Goal: Check status: Check status

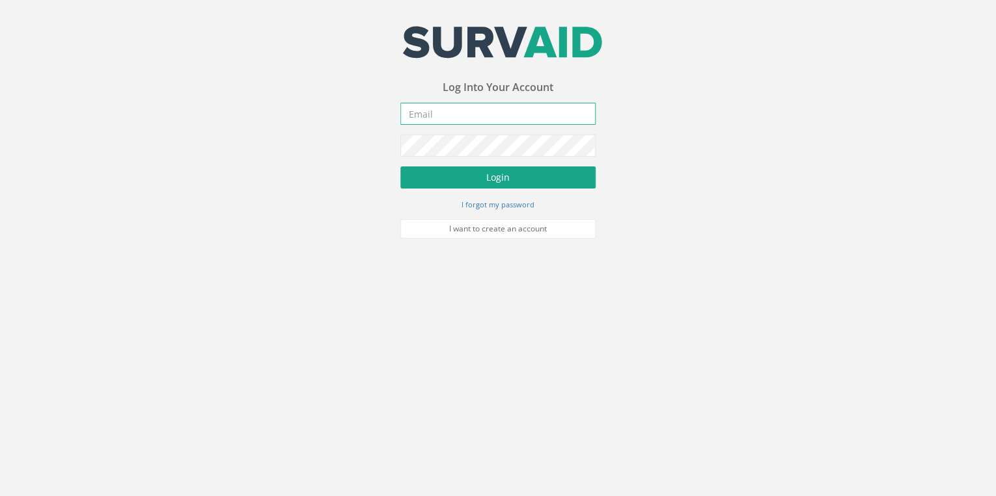
type input "[EMAIL_ADDRESS][DOMAIN_NAME]"
click at [500, 174] on button "Login" at bounding box center [497, 178] width 195 height 22
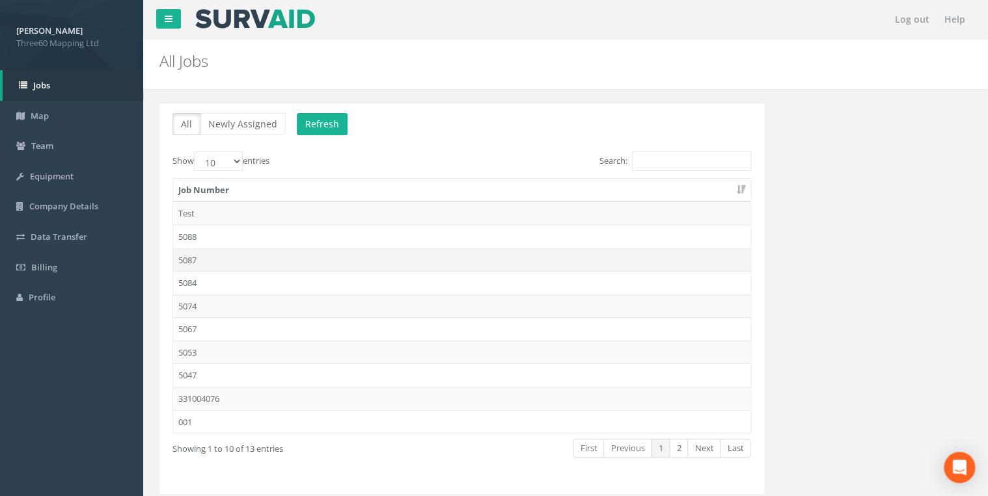
click at [190, 252] on td "5087" at bounding box center [461, 260] width 577 height 23
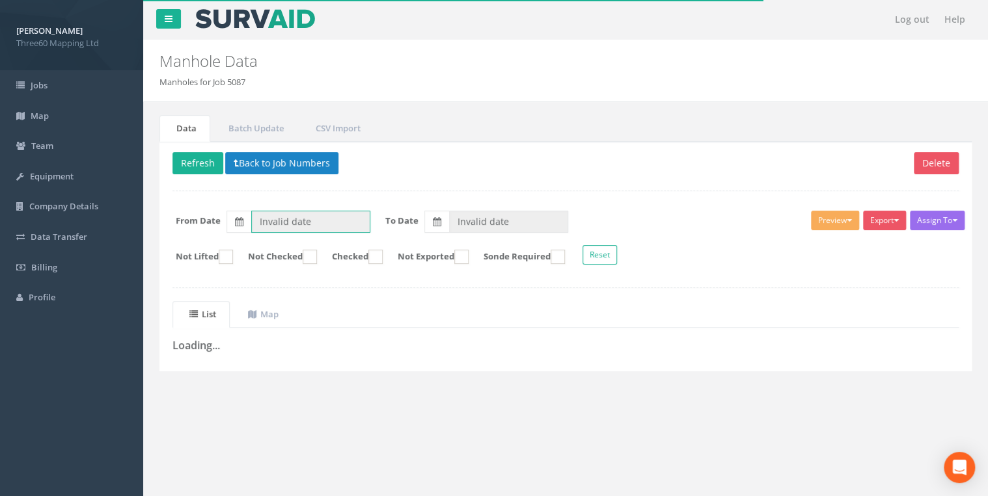
click at [278, 221] on input "Invalid date" at bounding box center [310, 222] width 119 height 22
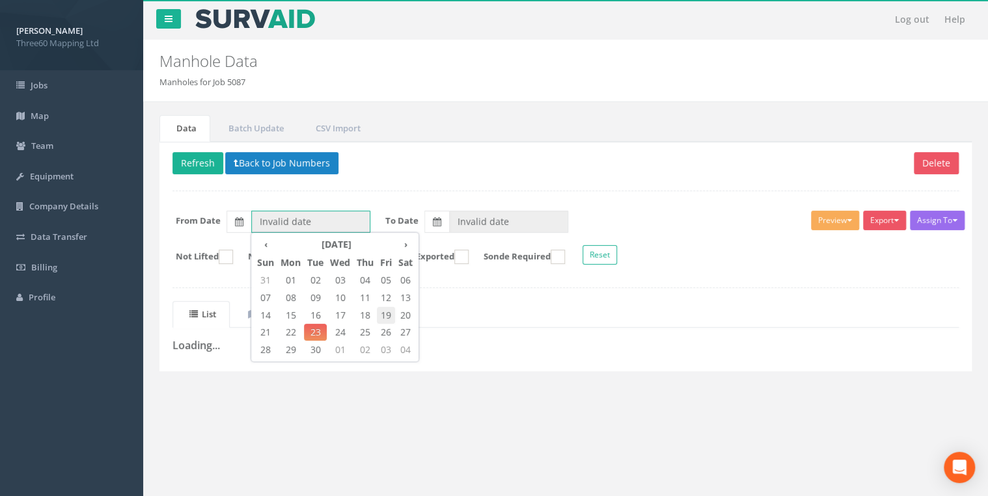
click at [392, 312] on span "19" at bounding box center [386, 315] width 18 height 17
type input "[DATE]"
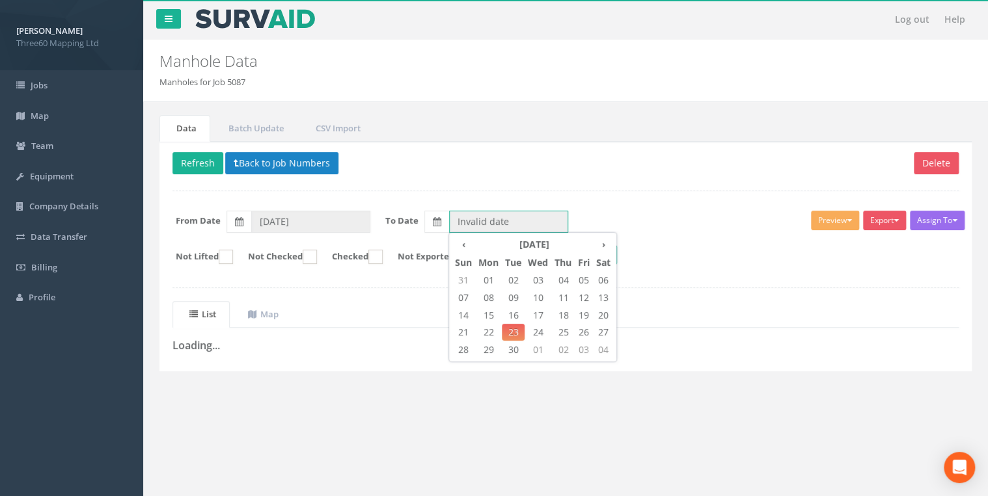
click at [459, 221] on input "Invalid date" at bounding box center [508, 222] width 119 height 22
click at [489, 328] on span "22" at bounding box center [488, 332] width 27 height 17
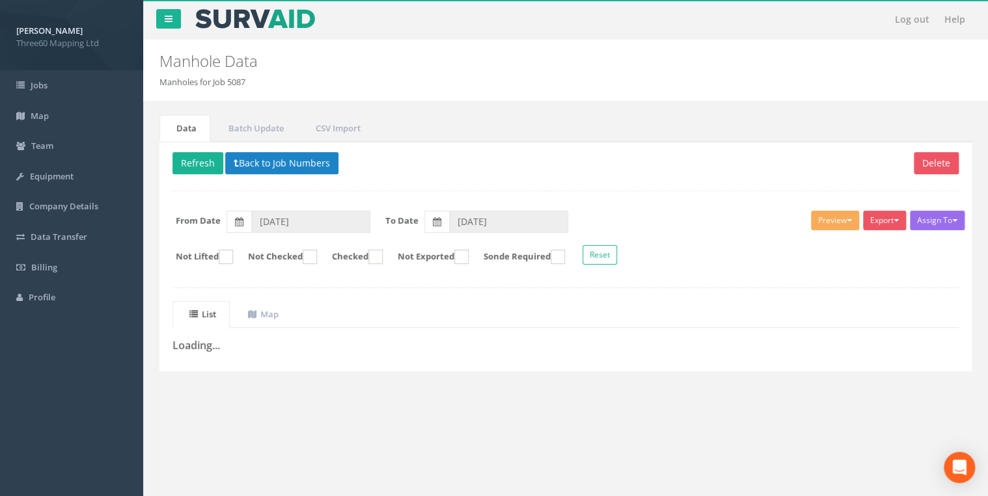
click at [554, 180] on div "Delete Refresh Back to Job Numbers Assign To No Companies Added Export 360 Manh…" at bounding box center [565, 257] width 812 height 230
click at [504, 217] on input "[DATE]" at bounding box center [508, 222] width 119 height 22
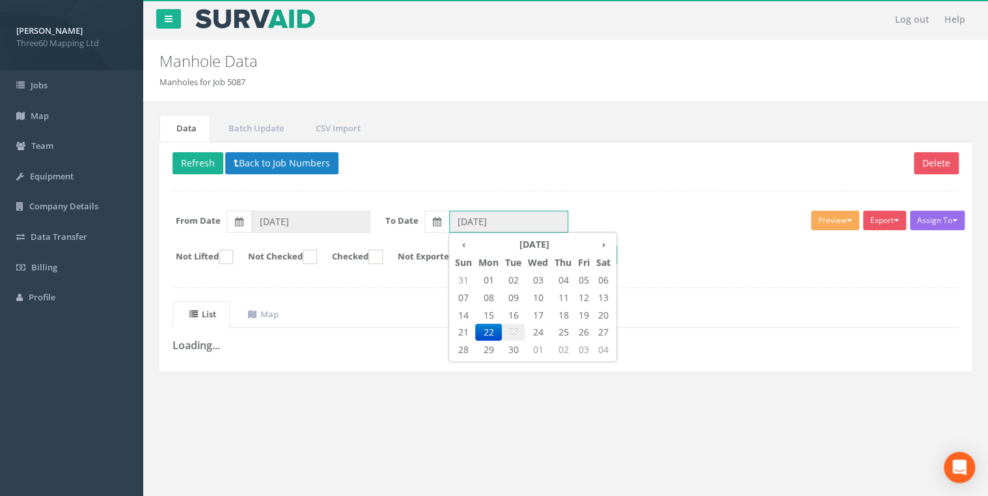
click at [514, 328] on span "23" at bounding box center [513, 332] width 23 height 17
type input "[DATE]"
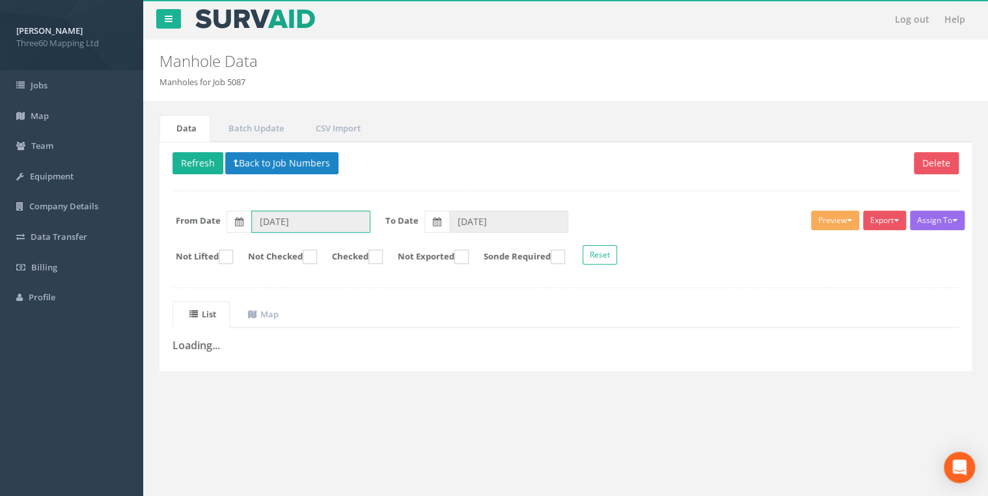
click at [271, 217] on input "[DATE]" at bounding box center [310, 222] width 119 height 22
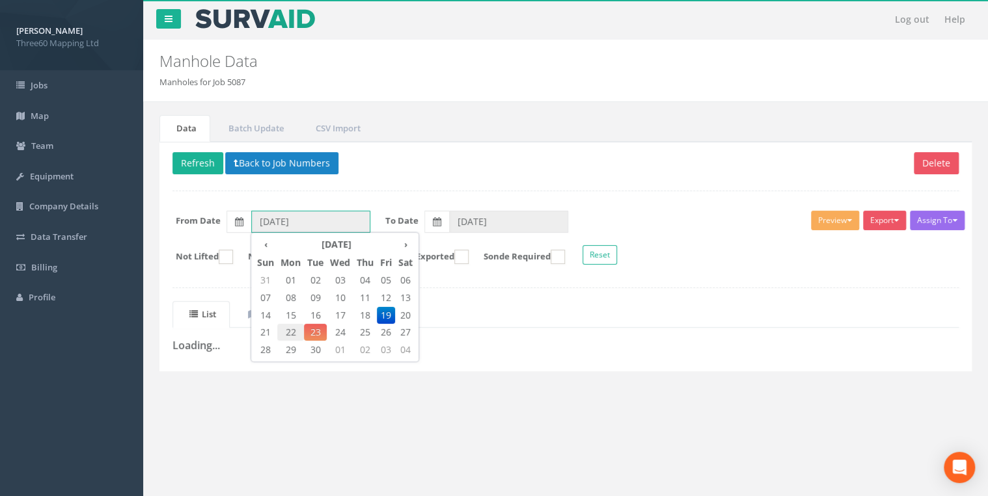
click at [294, 329] on span "22" at bounding box center [290, 332] width 27 height 17
type input "[DATE]"
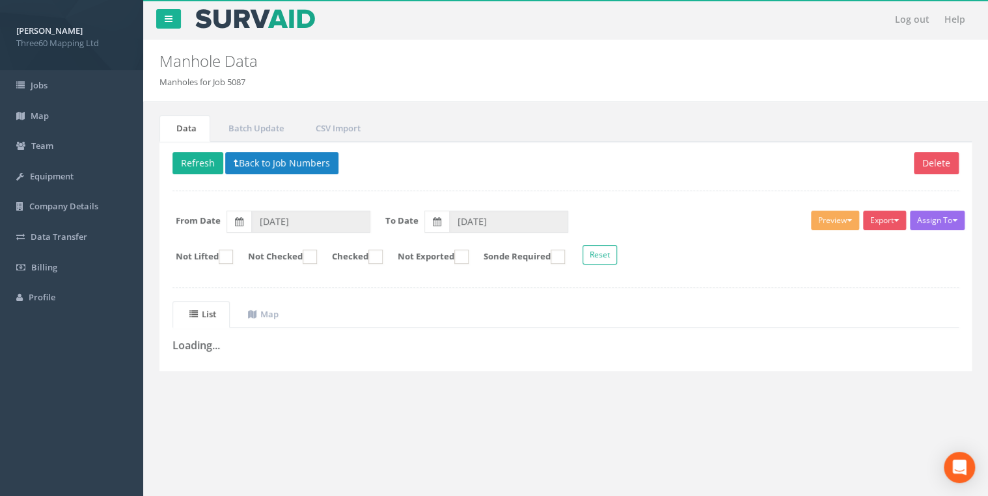
click at [477, 191] on div at bounding box center [565, 191] width 786 height 1
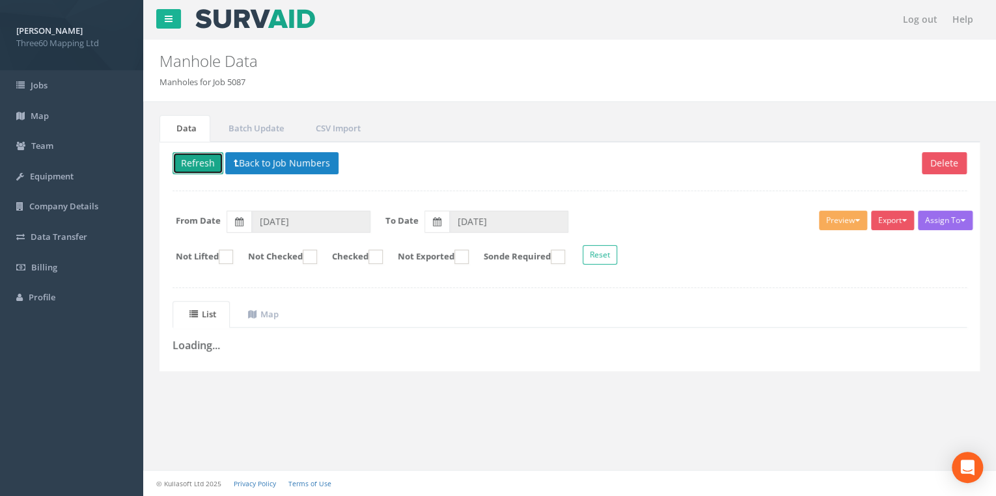
click at [213, 167] on button "Refresh" at bounding box center [197, 163] width 51 height 22
click at [270, 161] on button "Back to Job Numbers" at bounding box center [291, 163] width 113 height 22
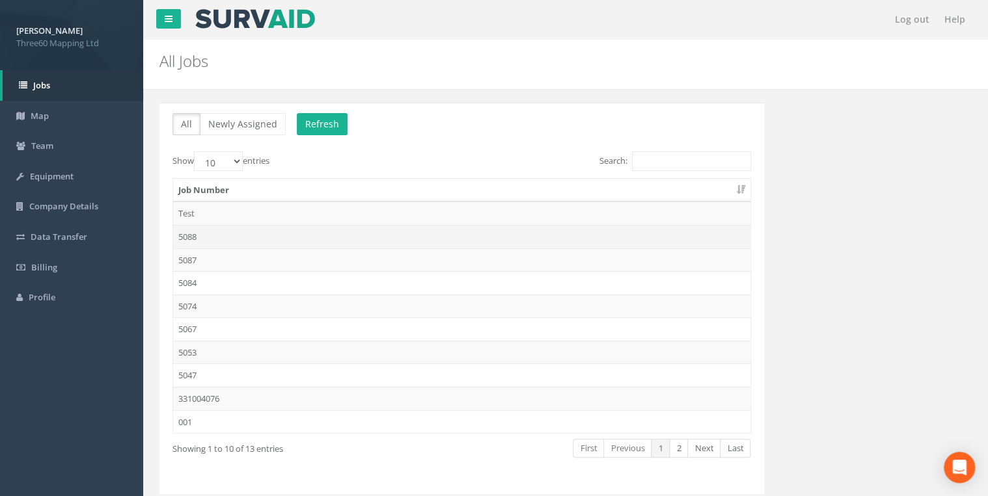
click at [204, 237] on td "5088" at bounding box center [461, 236] width 577 height 23
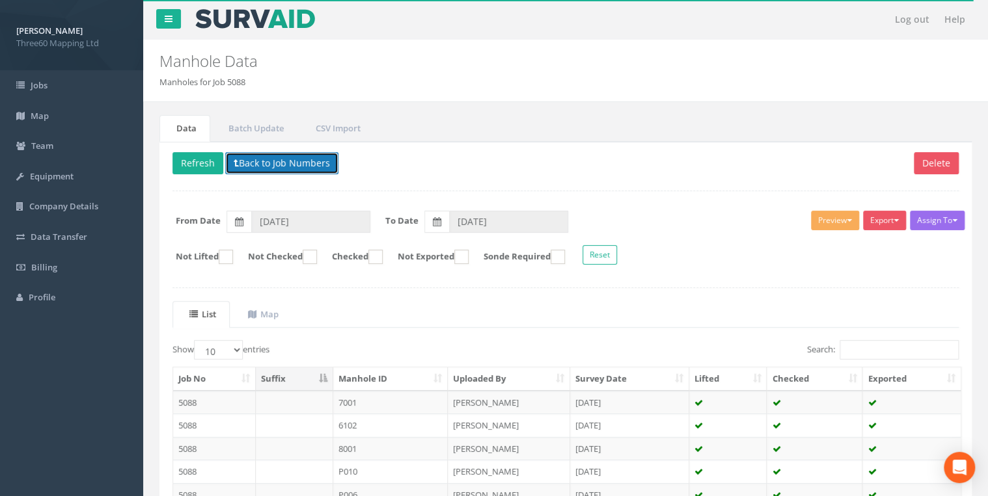
click at [298, 168] on button "Back to Job Numbers" at bounding box center [281, 163] width 113 height 22
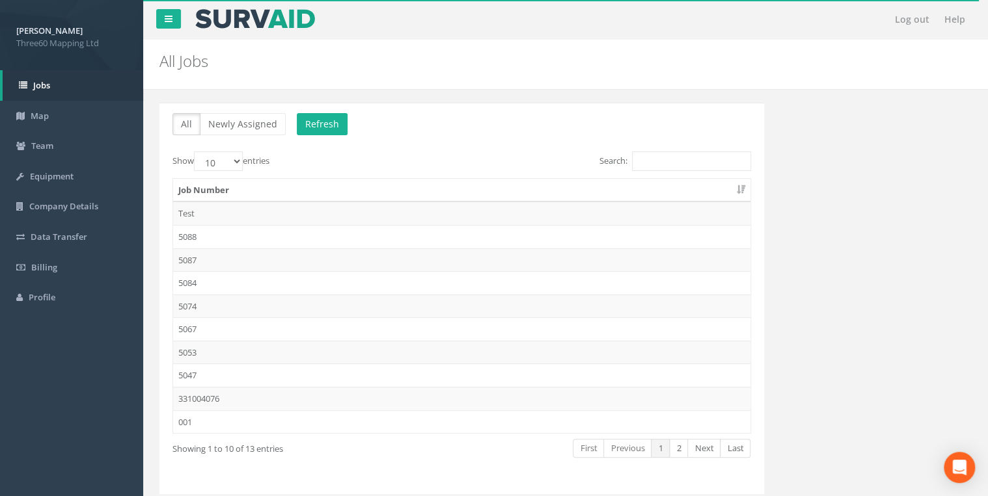
click at [202, 241] on td "5088" at bounding box center [461, 236] width 577 height 23
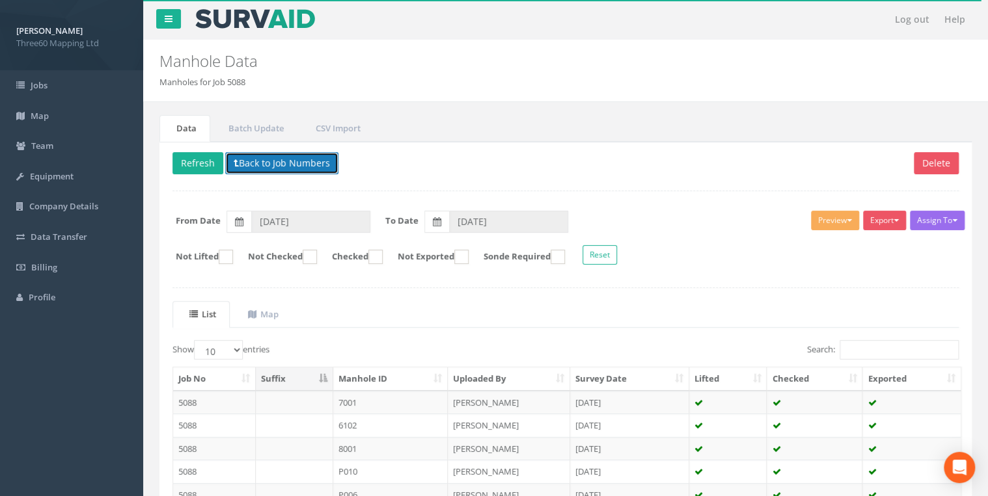
click at [263, 162] on button "Back to Job Numbers" at bounding box center [281, 163] width 113 height 22
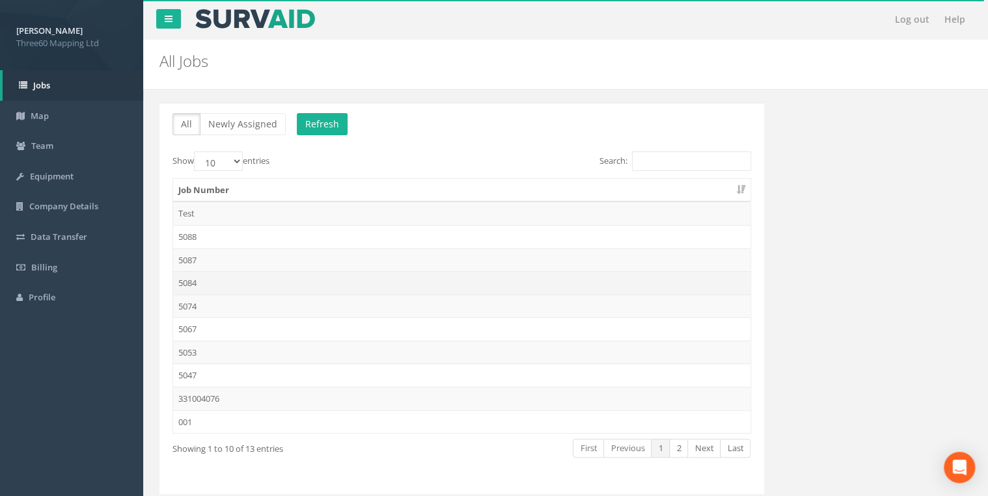
click at [199, 279] on td "5084" at bounding box center [461, 282] width 577 height 23
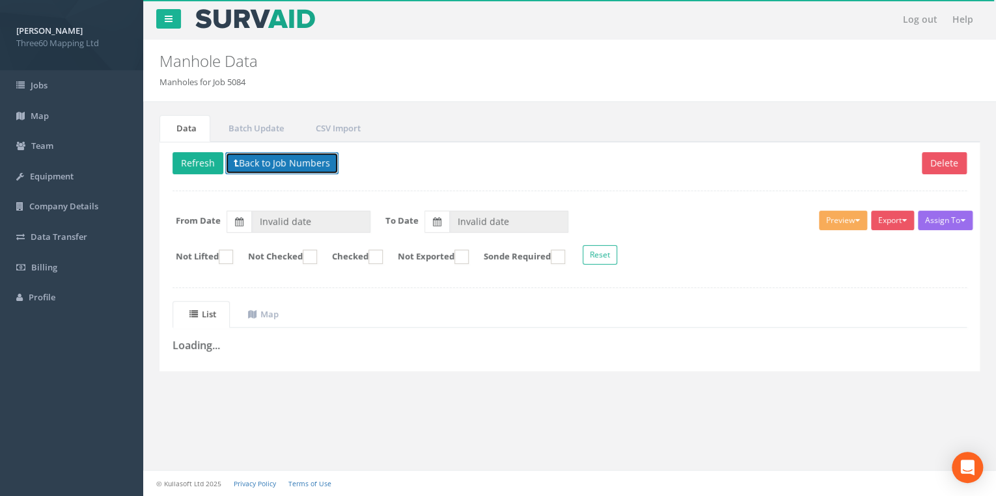
click at [286, 166] on button "Back to Job Numbers" at bounding box center [281, 163] width 113 height 22
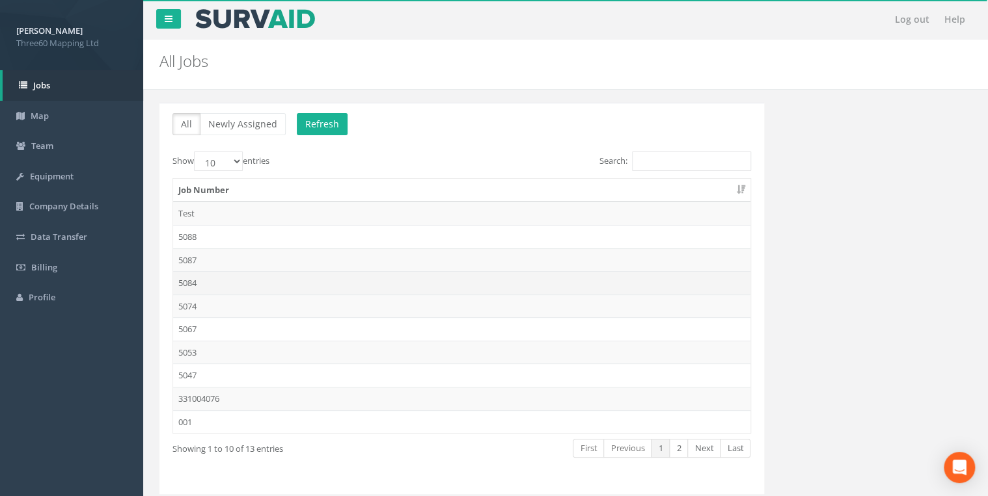
click at [193, 278] on td "5084" at bounding box center [461, 282] width 577 height 23
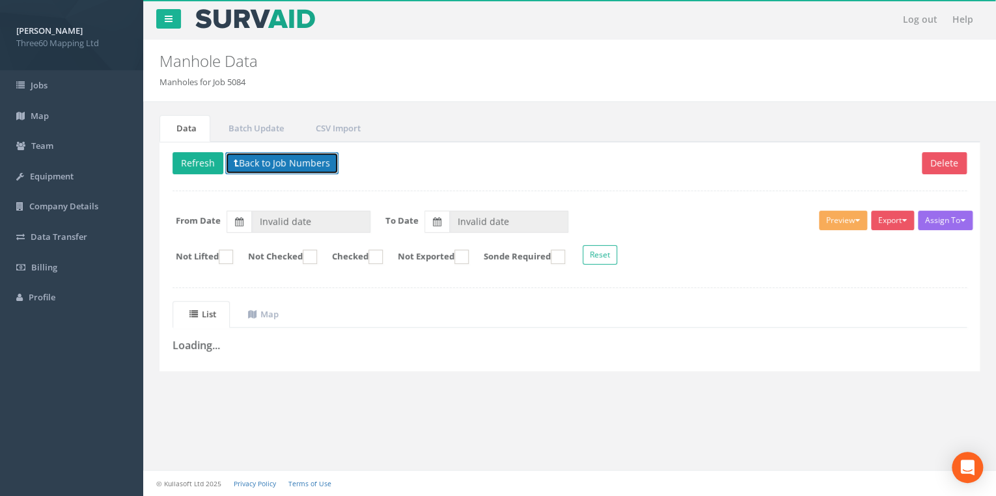
click at [273, 165] on button "Back to Job Numbers" at bounding box center [281, 163] width 113 height 22
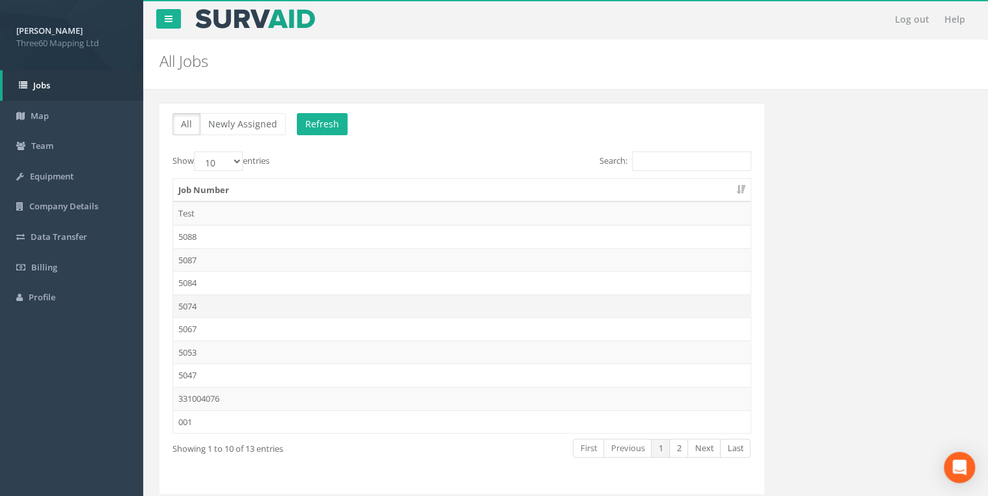
click at [195, 297] on td "5074" at bounding box center [461, 306] width 577 height 23
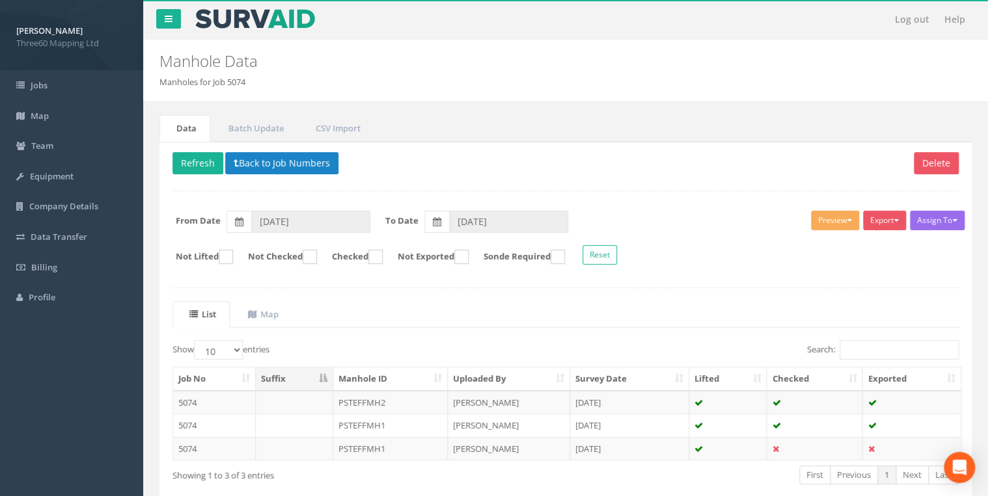
click at [278, 174] on p "Delete Refresh Back to Job Numbers" at bounding box center [565, 164] width 786 height 25
click at [278, 167] on button "Back to Job Numbers" at bounding box center [281, 163] width 113 height 22
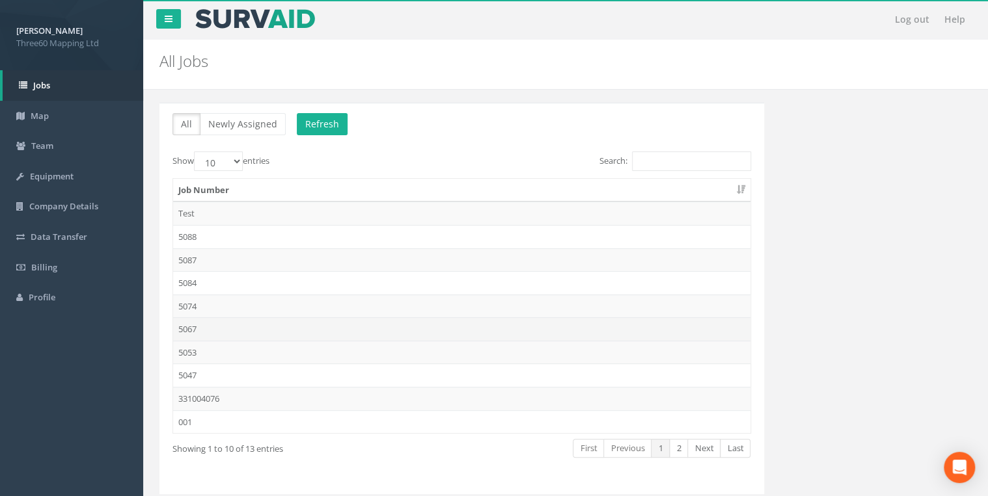
click at [190, 331] on td "5067" at bounding box center [461, 329] width 577 height 23
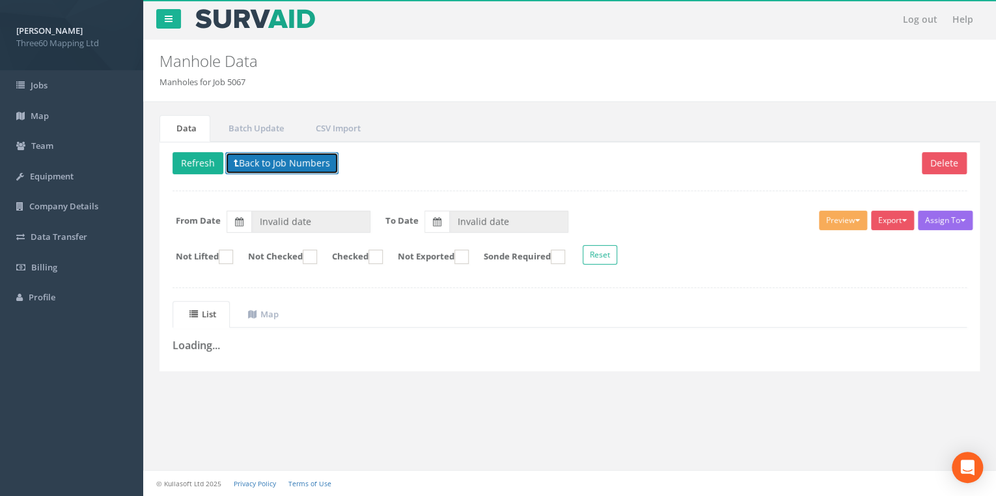
click at [279, 166] on button "Back to Job Numbers" at bounding box center [281, 163] width 113 height 22
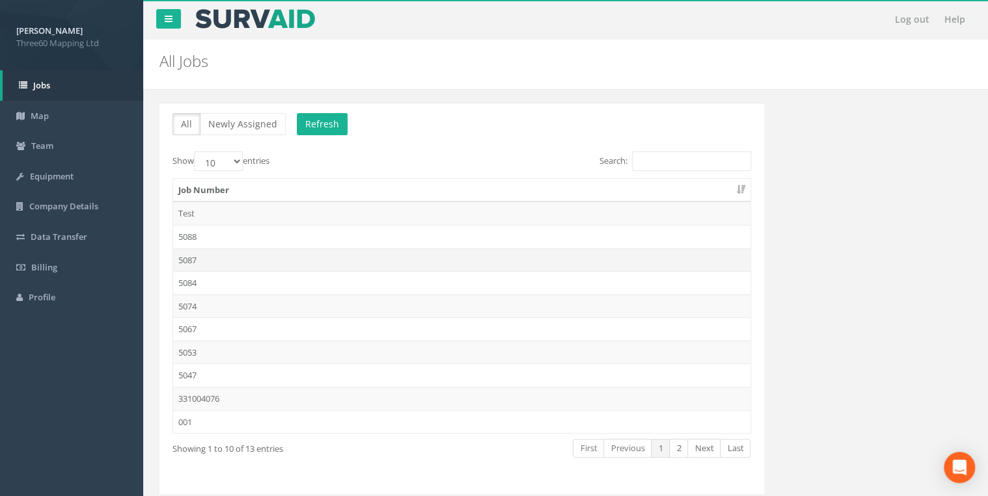
click at [198, 253] on td "5087" at bounding box center [461, 260] width 577 height 23
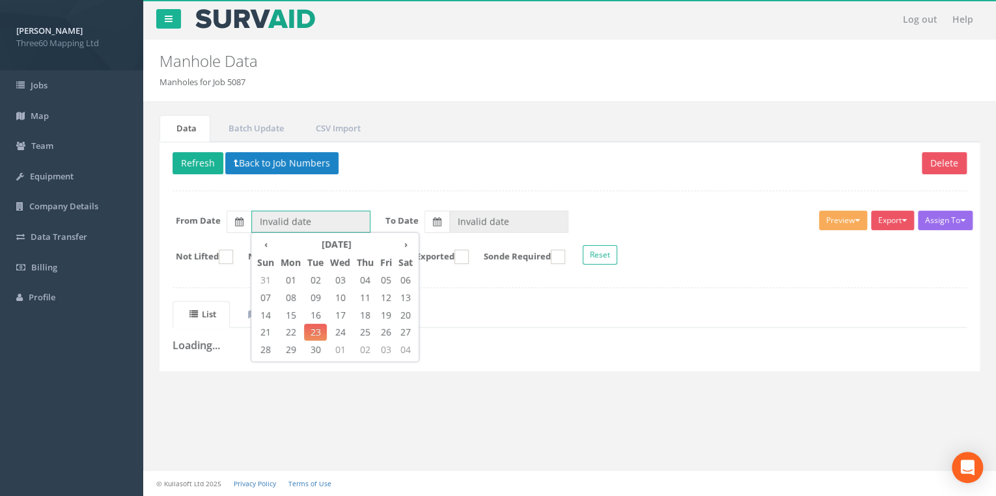
click at [269, 221] on input "Invalid date" at bounding box center [310, 222] width 119 height 22
click at [297, 328] on span "22" at bounding box center [290, 332] width 27 height 17
type input "[DATE]"
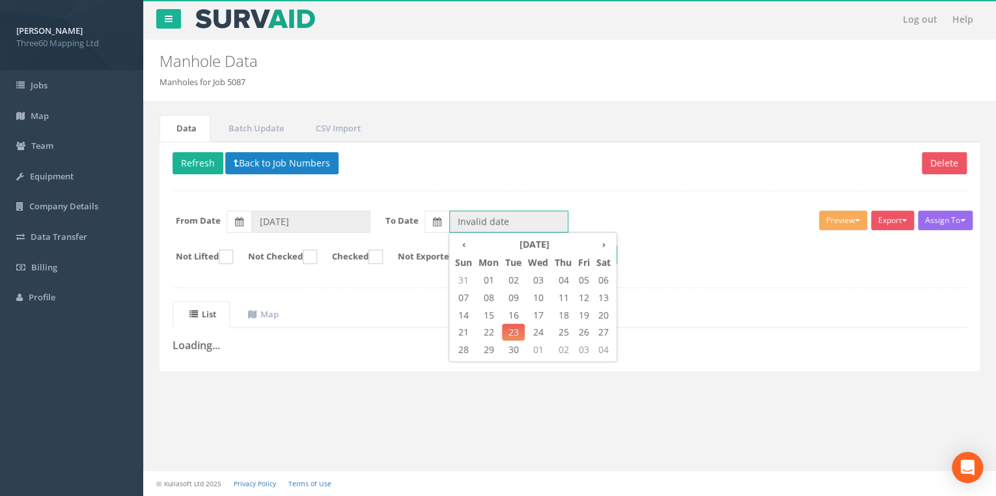
click at [474, 219] on input "Invalid date" at bounding box center [508, 222] width 119 height 22
click at [517, 331] on span "23" at bounding box center [513, 332] width 23 height 17
type input "[DATE]"
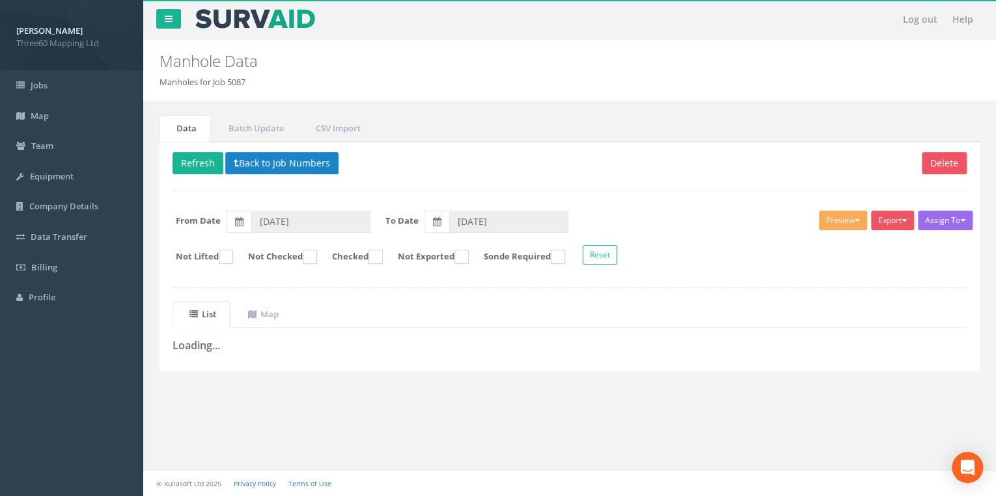
click at [427, 154] on p "Delete Refresh Back to Job Numbers" at bounding box center [569, 164] width 794 height 25
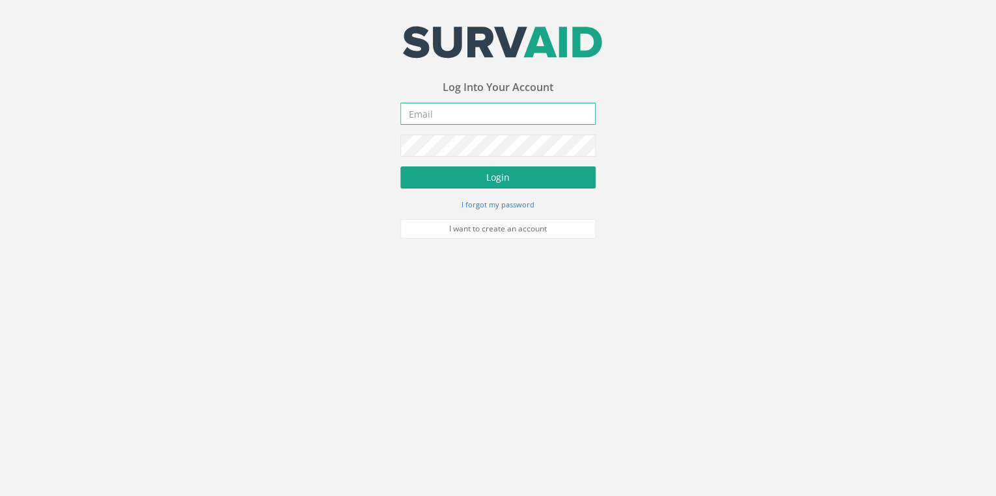
type input "[EMAIL_ADDRESS][DOMAIN_NAME]"
click at [493, 182] on button "Login" at bounding box center [497, 178] width 195 height 22
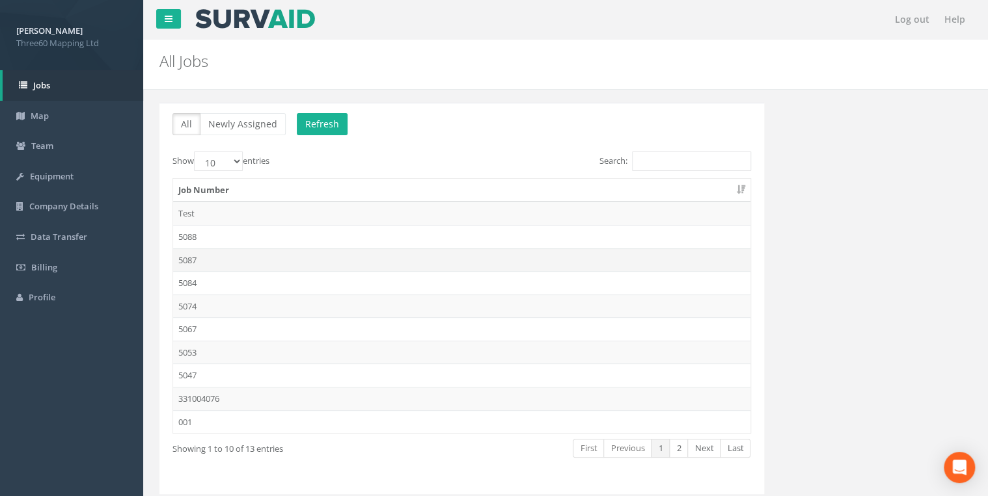
click at [199, 257] on td "5087" at bounding box center [461, 260] width 577 height 23
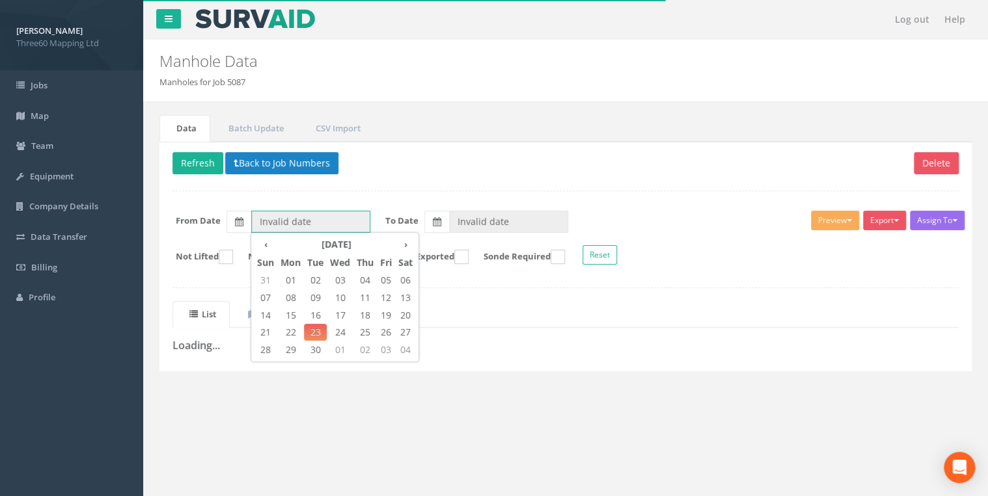
click at [283, 223] on input "Invalid date" at bounding box center [310, 222] width 119 height 22
click at [293, 330] on span "22" at bounding box center [290, 332] width 27 height 17
type input "[DATE]"
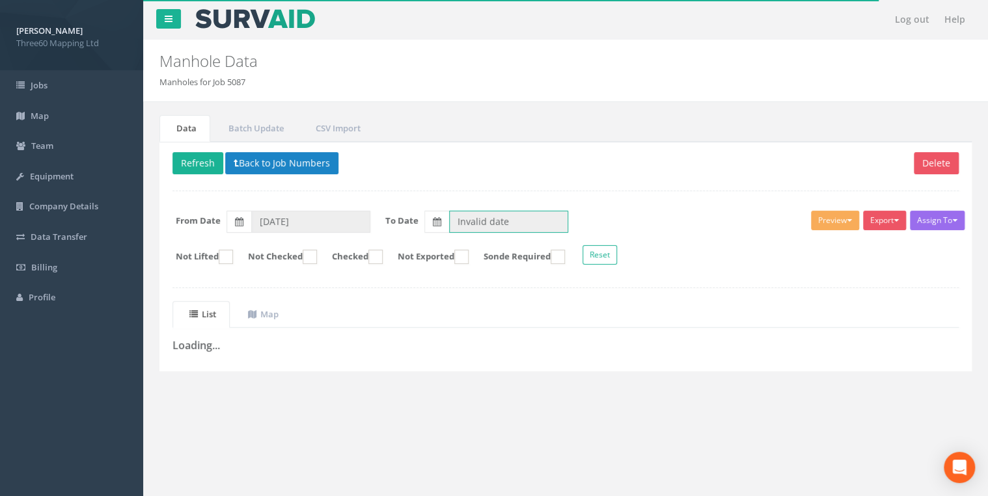
click at [462, 228] on input "Invalid date" at bounding box center [508, 222] width 119 height 22
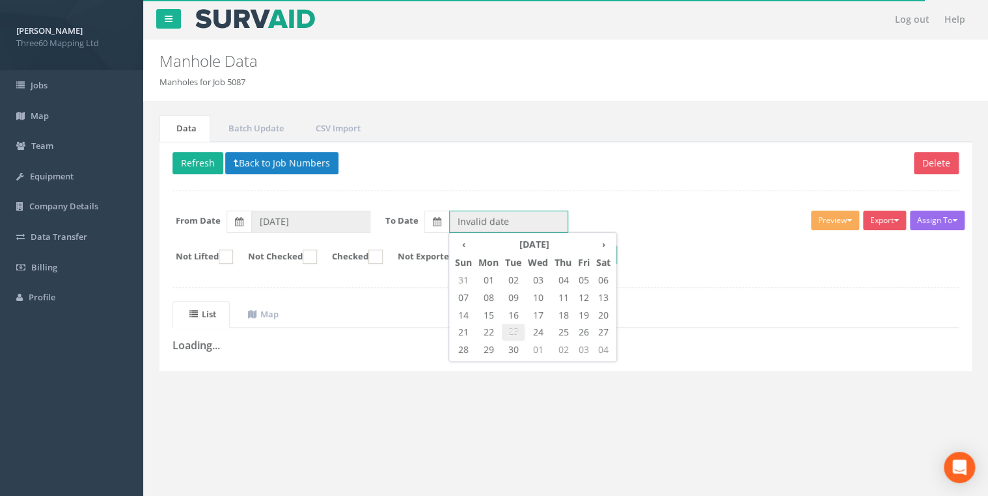
click at [517, 331] on span "23" at bounding box center [513, 332] width 23 height 17
type input "[DATE]"
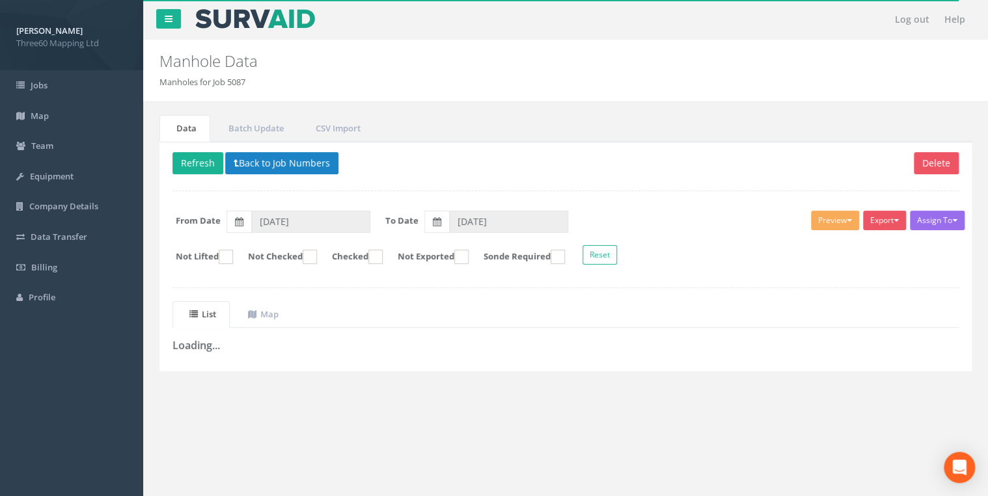
click at [444, 197] on div "Delete Refresh Back to Job Numbers Assign To No Companies Added Export 360 Manh…" at bounding box center [565, 257] width 812 height 230
click at [372, 165] on p "Delete Refresh Back to Job Numbers" at bounding box center [565, 164] width 786 height 25
click at [203, 159] on button "Refresh" at bounding box center [197, 163] width 51 height 22
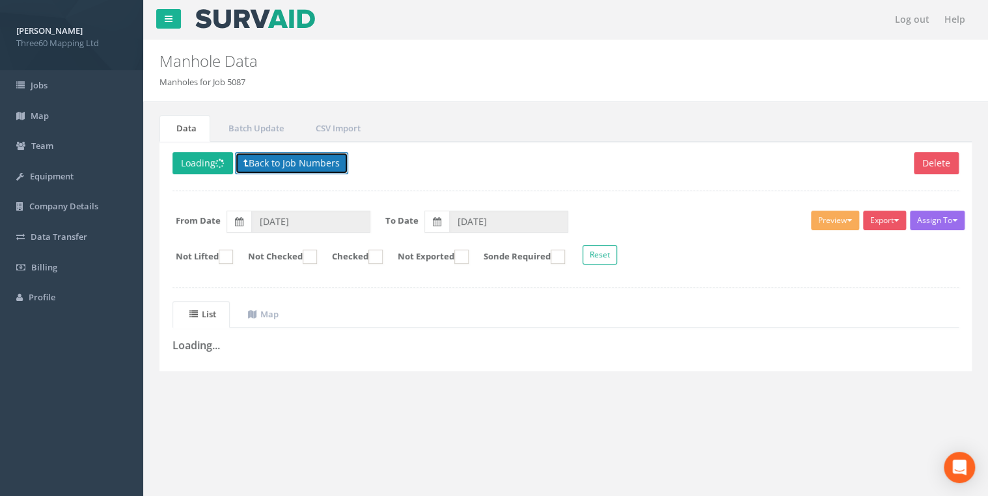
click at [256, 164] on button "Back to Job Numbers" at bounding box center [291, 163] width 113 height 22
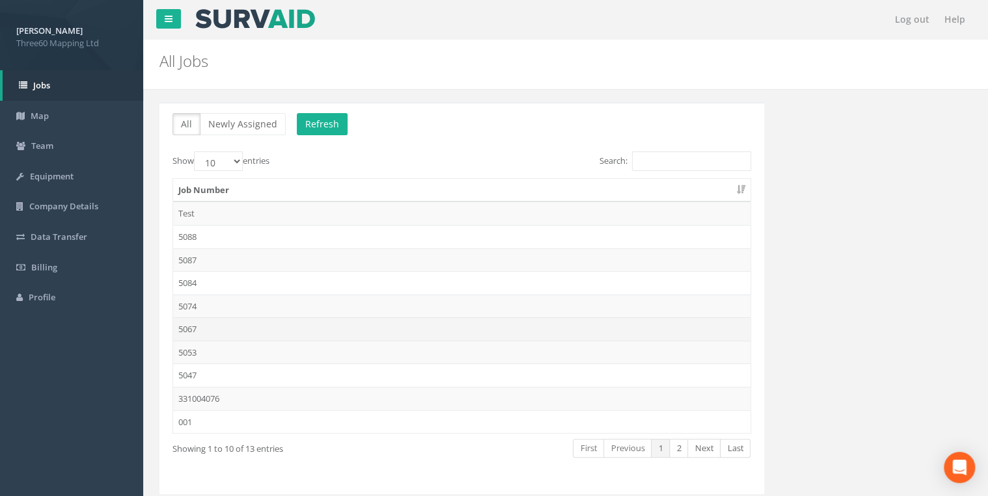
click at [194, 325] on td "5067" at bounding box center [461, 329] width 577 height 23
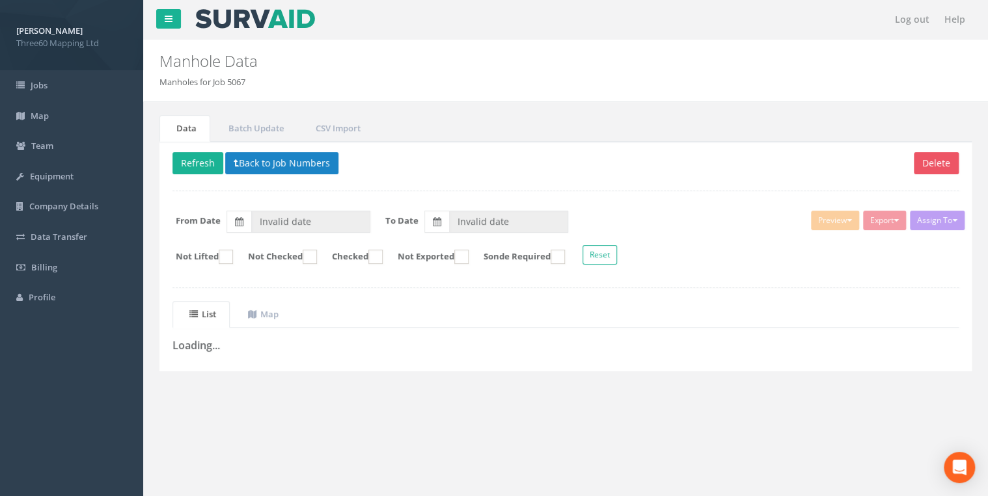
type input "11/08/2025"
type input "02/09/2025"
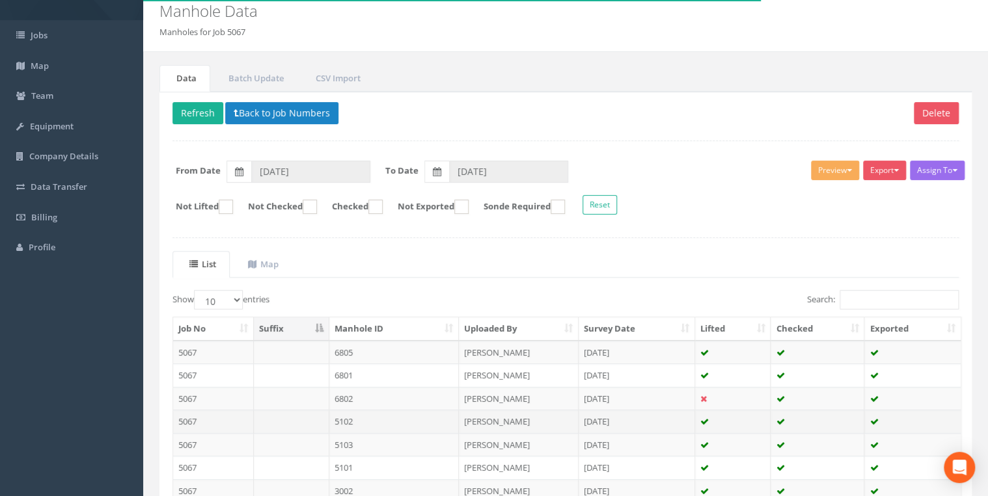
scroll to position [18, 0]
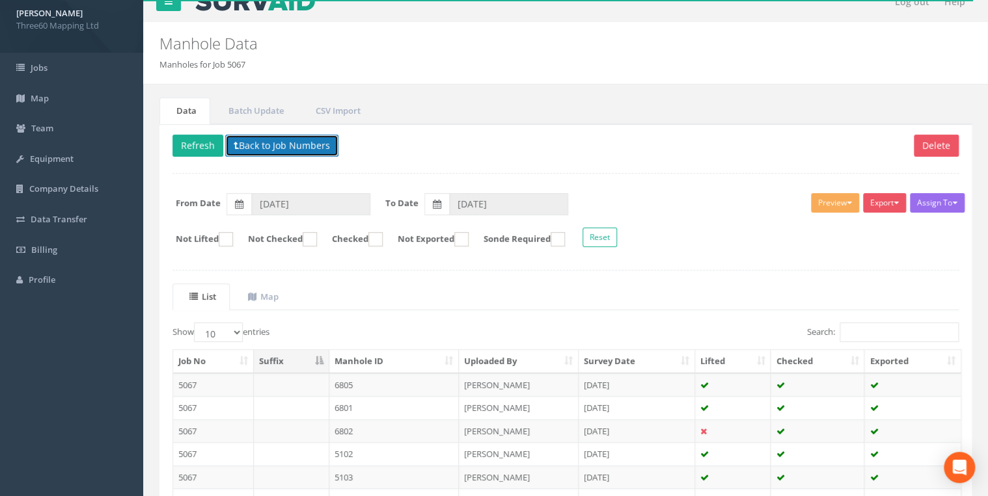
click at [274, 142] on button "Back to Job Numbers" at bounding box center [281, 146] width 113 height 22
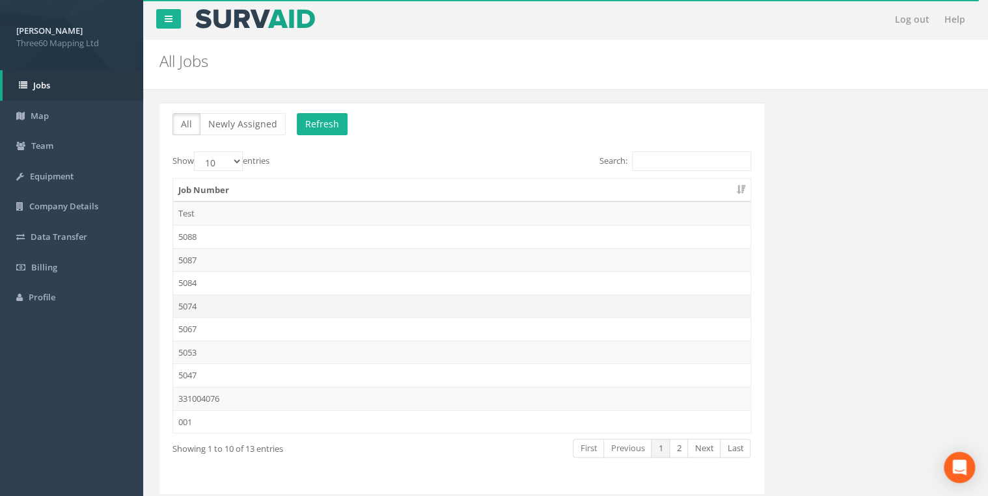
click at [206, 308] on td "5074" at bounding box center [461, 306] width 577 height 23
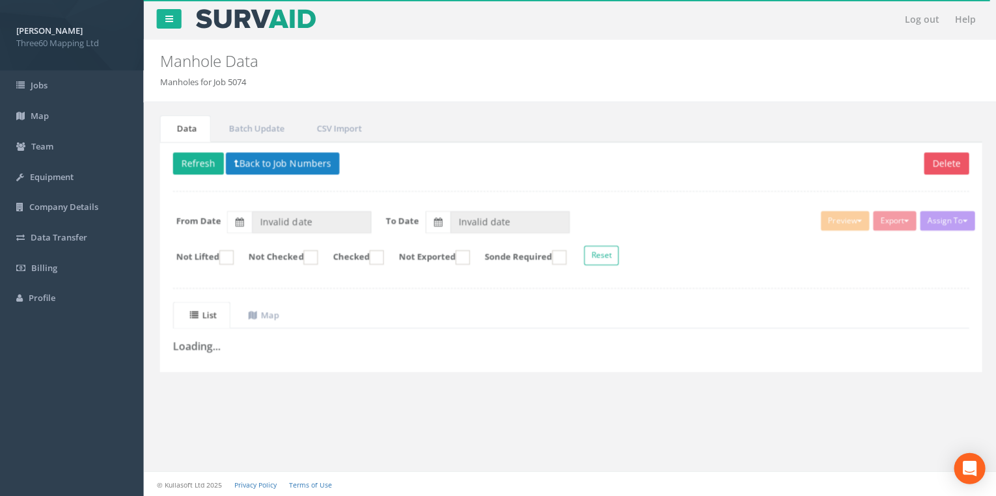
type input "[DATE]"
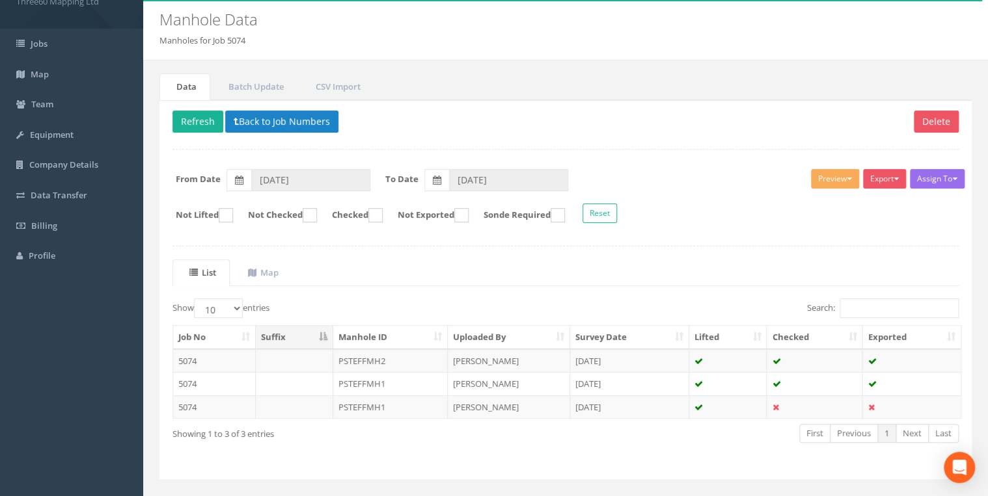
scroll to position [64, 0]
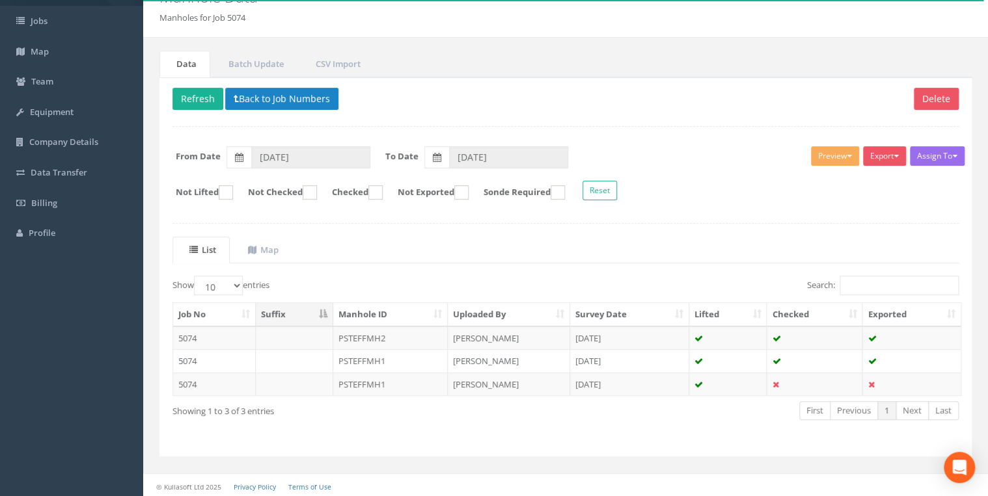
click at [273, 110] on p "Delete Refresh Back to Job Numbers" at bounding box center [565, 100] width 786 height 25
click at [275, 102] on button "Back to Job Numbers" at bounding box center [281, 99] width 113 height 22
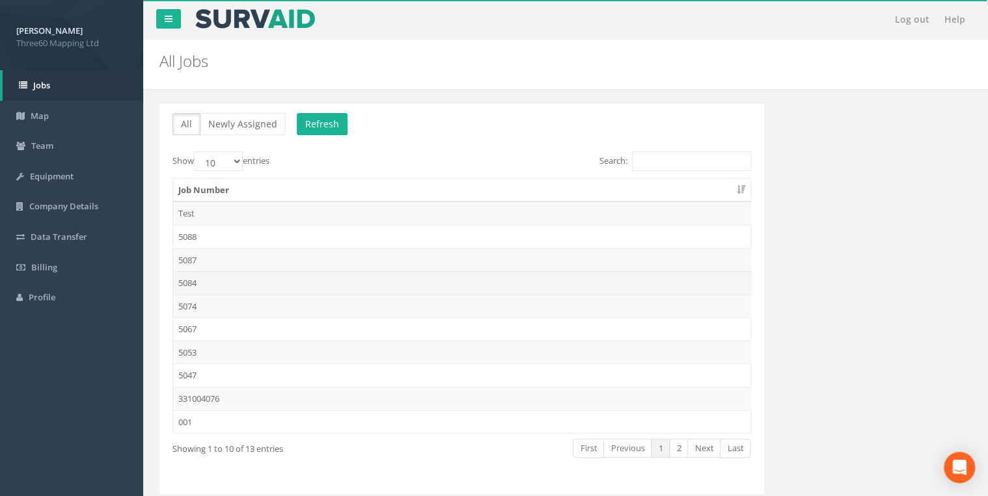
click at [194, 275] on td "5084" at bounding box center [461, 282] width 577 height 23
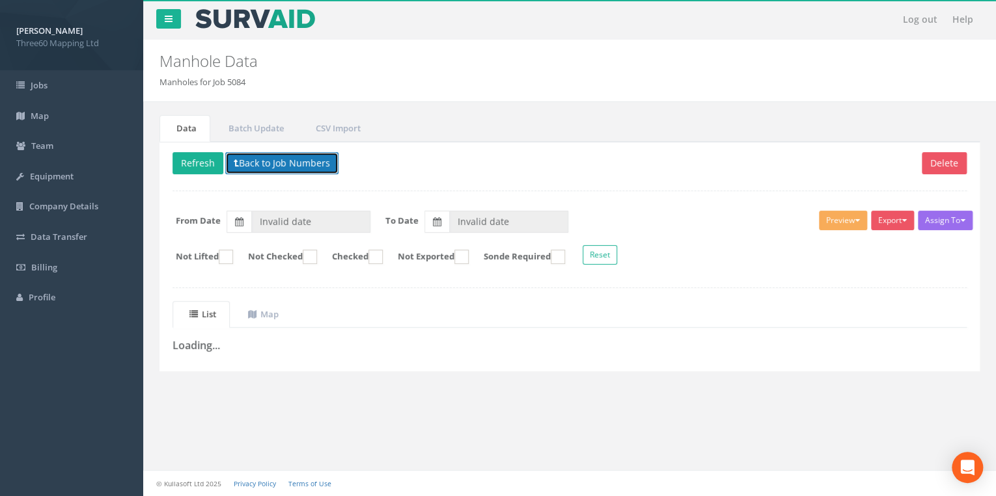
click at [277, 165] on button "Back to Job Numbers" at bounding box center [281, 163] width 113 height 22
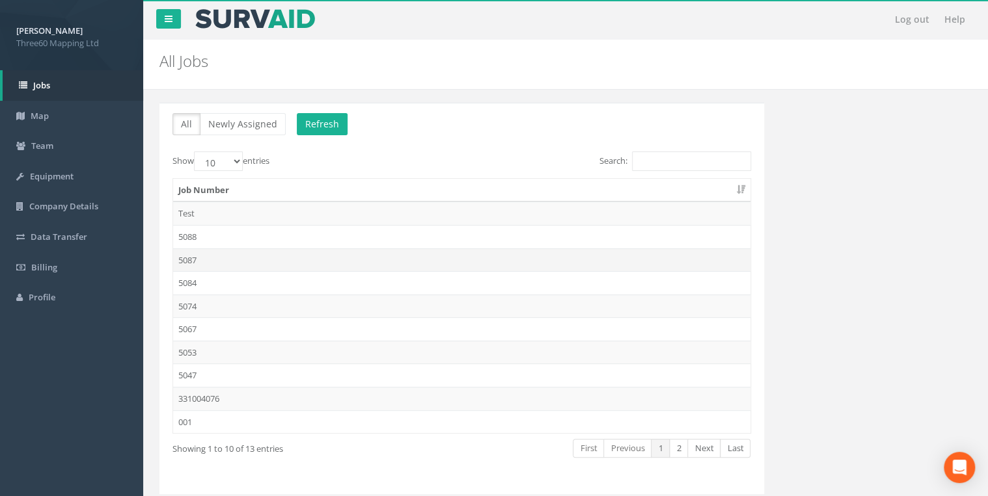
click at [217, 255] on td "5087" at bounding box center [461, 260] width 577 height 23
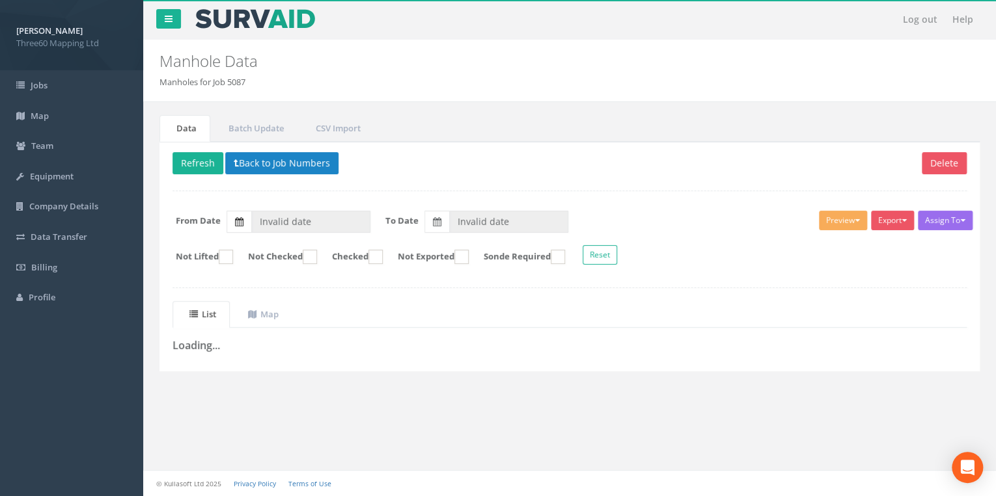
click at [236, 219] on icon at bounding box center [239, 221] width 8 height 9
click at [251, 219] on input "Invalid date" at bounding box center [310, 222] width 119 height 22
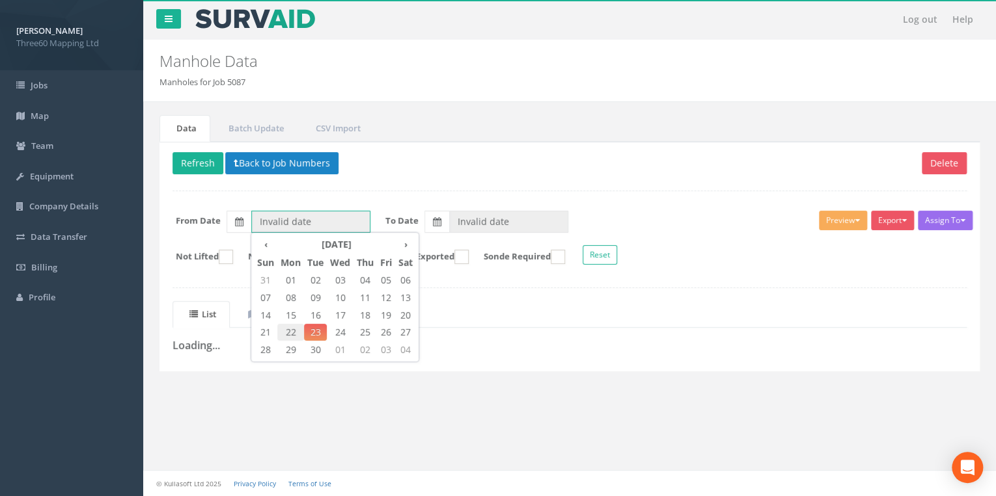
click at [287, 329] on span "22" at bounding box center [290, 332] width 27 height 17
type input "[DATE]"
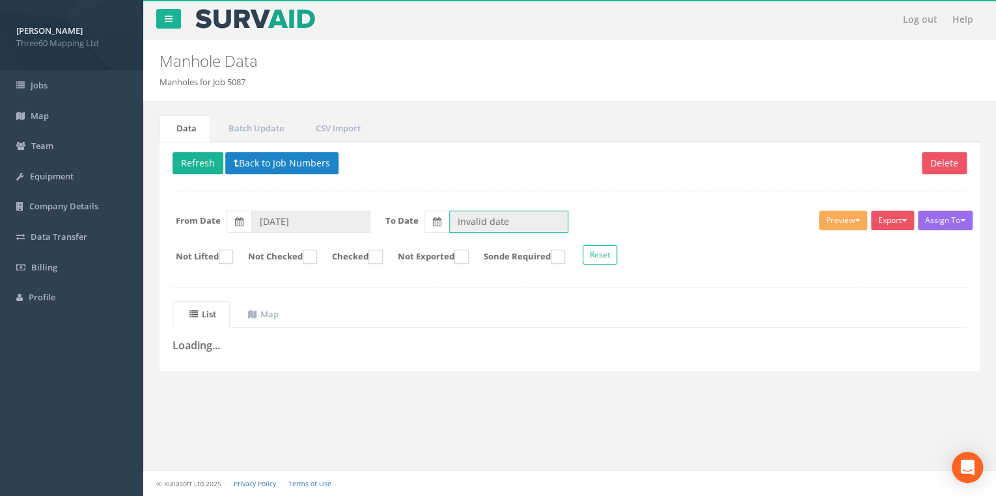
click at [464, 215] on input "Invalid date" at bounding box center [508, 222] width 119 height 22
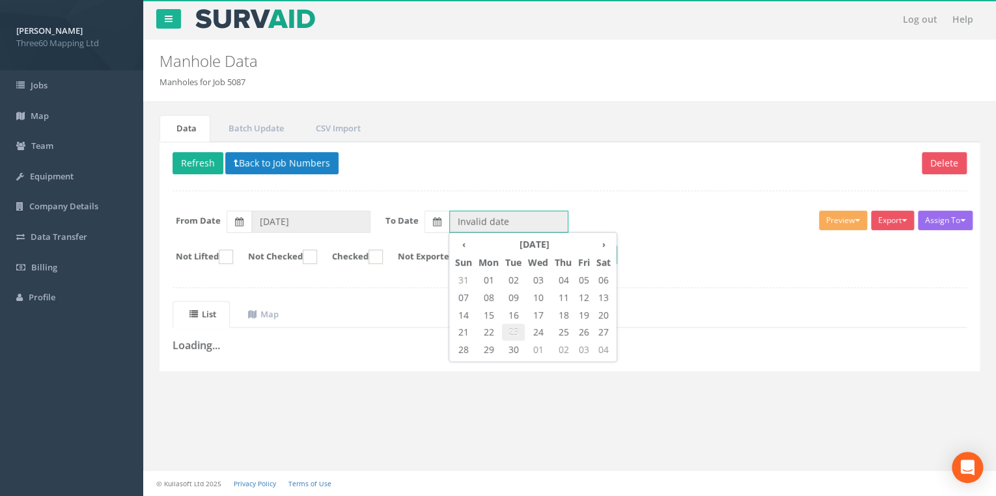
click at [510, 329] on span "23" at bounding box center [513, 332] width 23 height 17
type input "[DATE]"
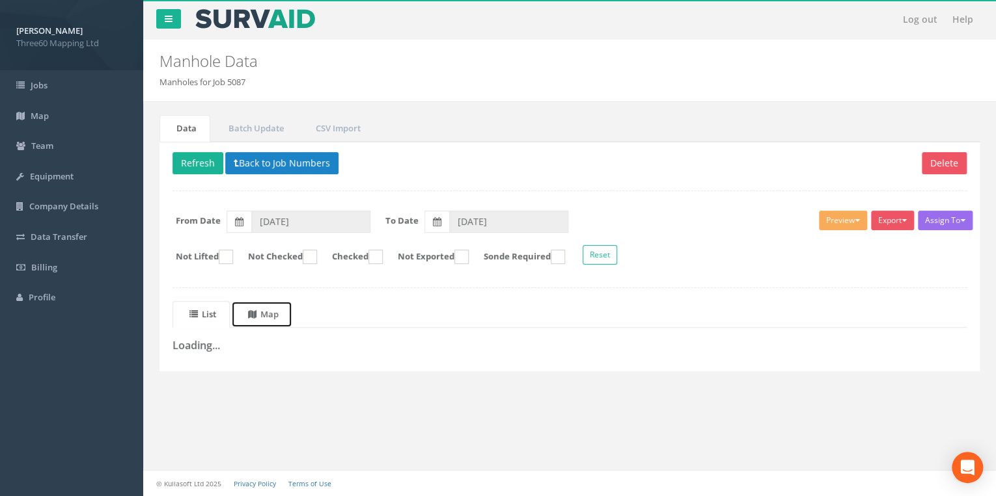
click at [276, 302] on link "Map" at bounding box center [261, 314] width 61 height 27
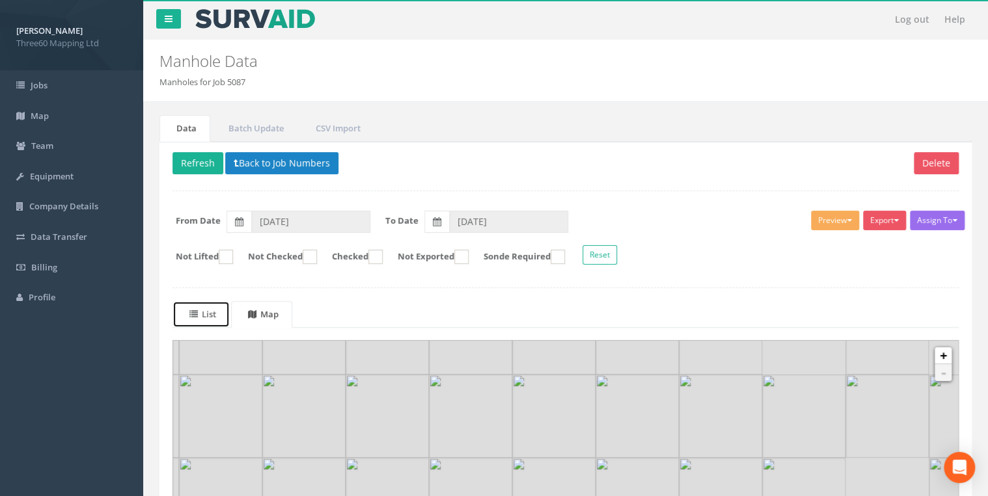
click at [216, 315] on uib-tab-heading "List" at bounding box center [202, 314] width 27 height 12
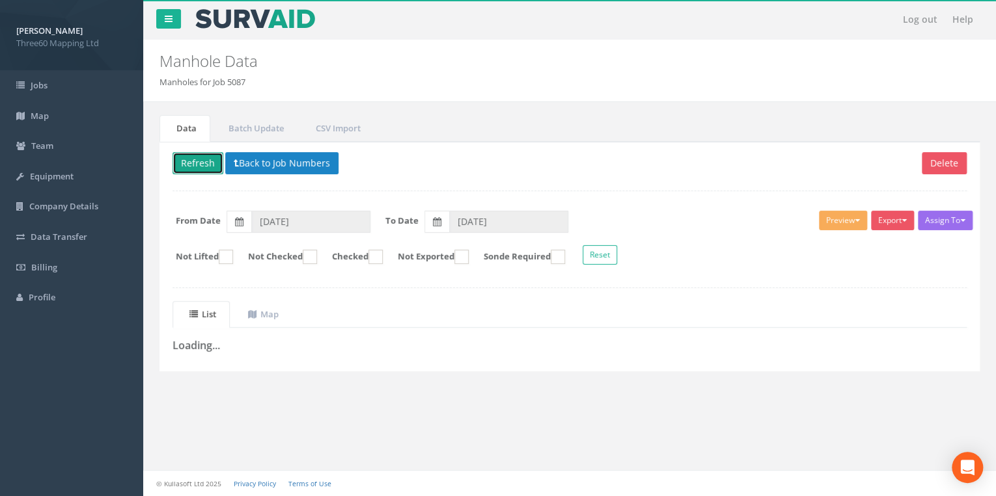
click at [212, 169] on button "Refresh" at bounding box center [197, 163] width 51 height 22
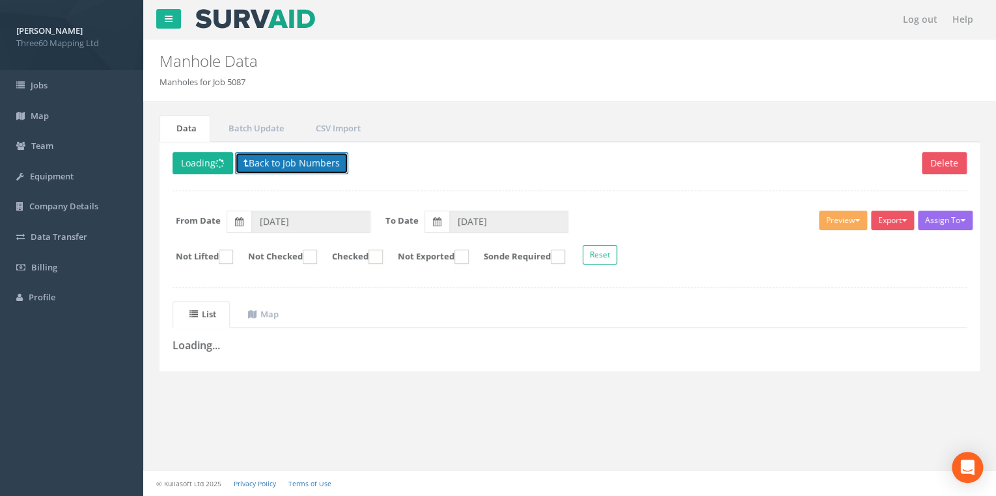
click at [299, 156] on button "Back to Job Numbers" at bounding box center [291, 163] width 113 height 22
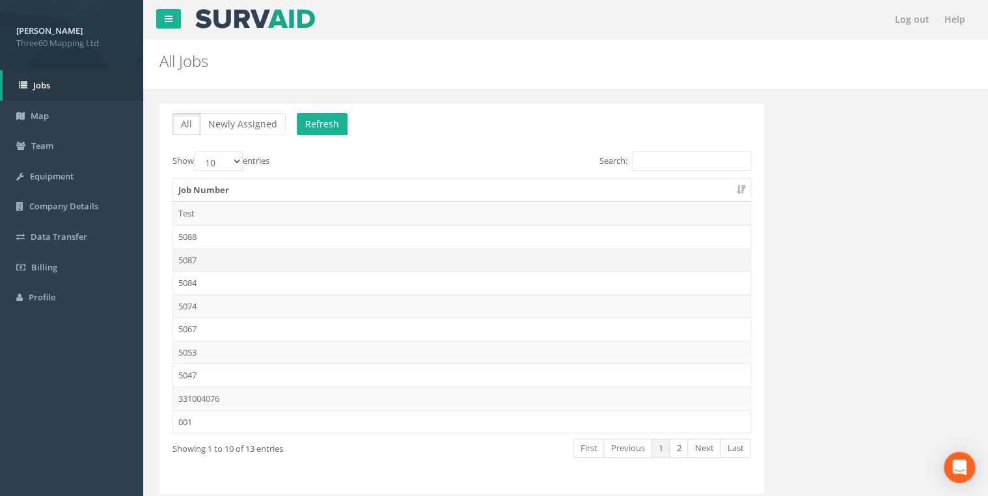
click at [191, 252] on td "5087" at bounding box center [461, 260] width 577 height 23
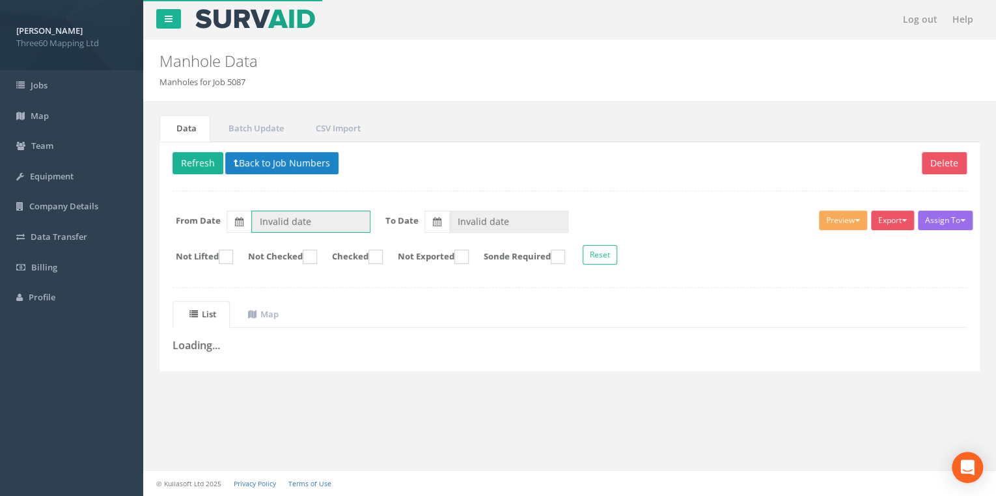
click at [299, 216] on input "Invalid date" at bounding box center [310, 222] width 119 height 22
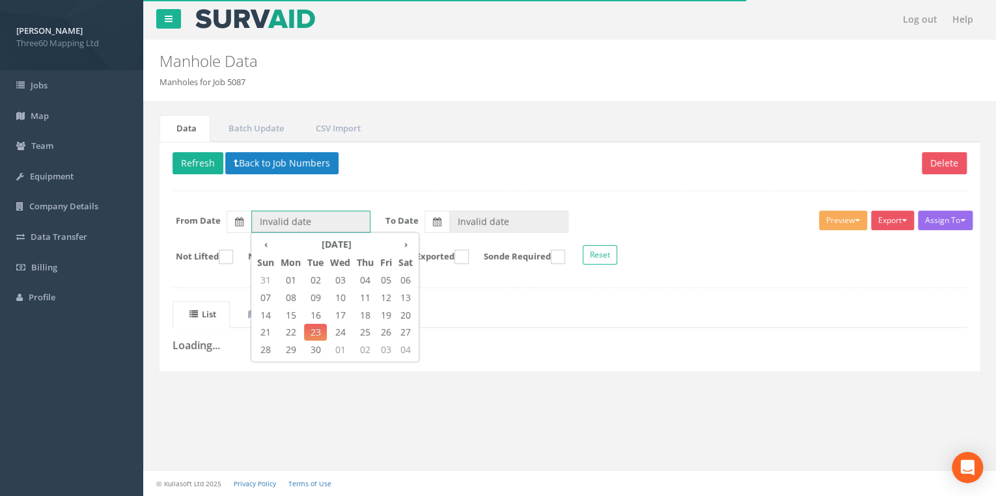
click at [297, 328] on span "22" at bounding box center [290, 332] width 27 height 17
type input "[DATE]"
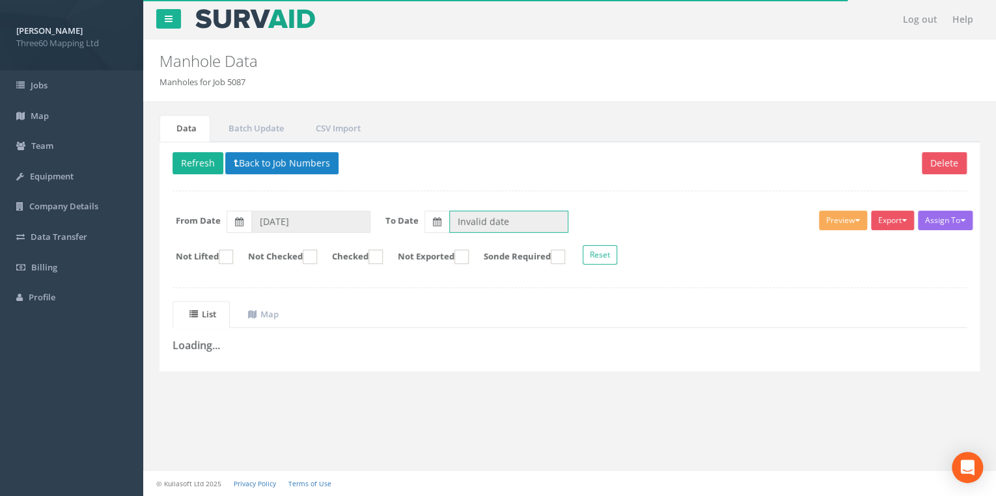
drag, startPoint x: 453, startPoint y: 228, endPoint x: 467, endPoint y: 229, distance: 14.4
click at [454, 228] on input "Invalid date" at bounding box center [508, 222] width 119 height 22
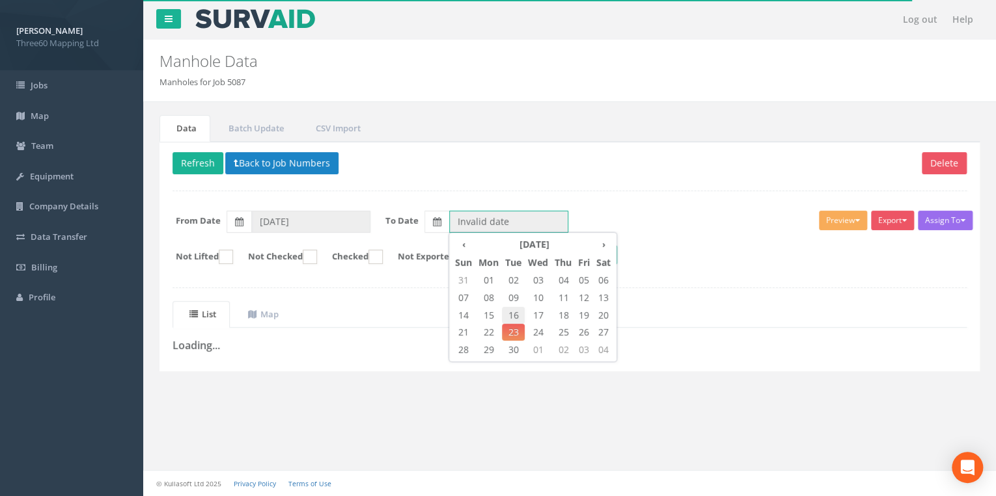
click at [509, 322] on span "16" at bounding box center [513, 315] width 23 height 17
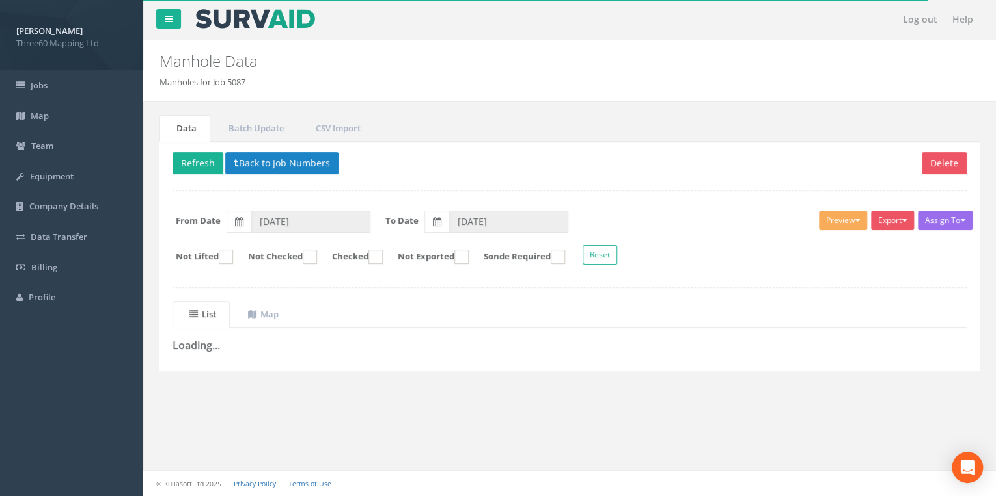
click at [416, 169] on p "Delete Refresh Back to Job Numbers" at bounding box center [569, 164] width 794 height 25
drag, startPoint x: 456, startPoint y: 191, endPoint x: 489, endPoint y: 219, distance: 42.9
click at [461, 195] on div "Delete Refresh Back to Job Numbers Assign To No Companies Added Export 360 Manh…" at bounding box center [569, 257] width 820 height 230
click at [489, 219] on input "16/09/2025" at bounding box center [508, 222] width 119 height 22
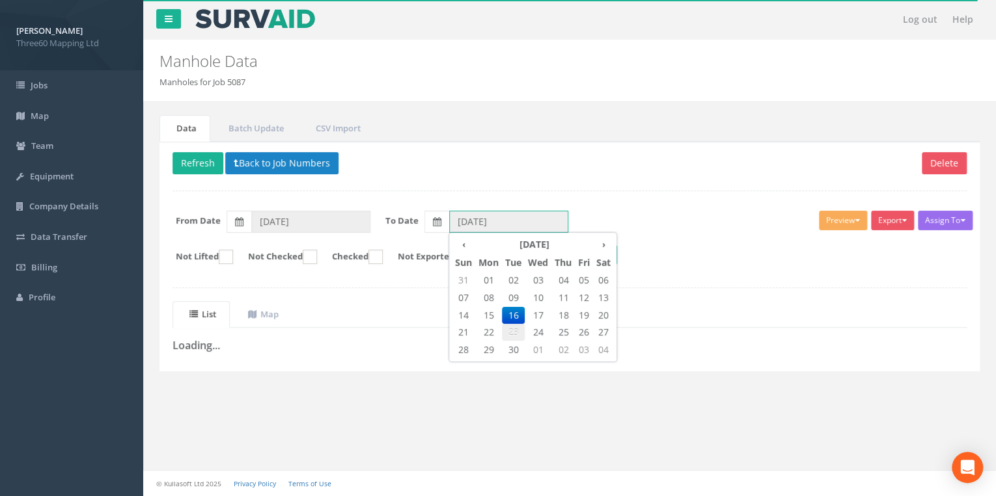
click at [512, 325] on span "23" at bounding box center [513, 332] width 23 height 17
type input "[DATE]"
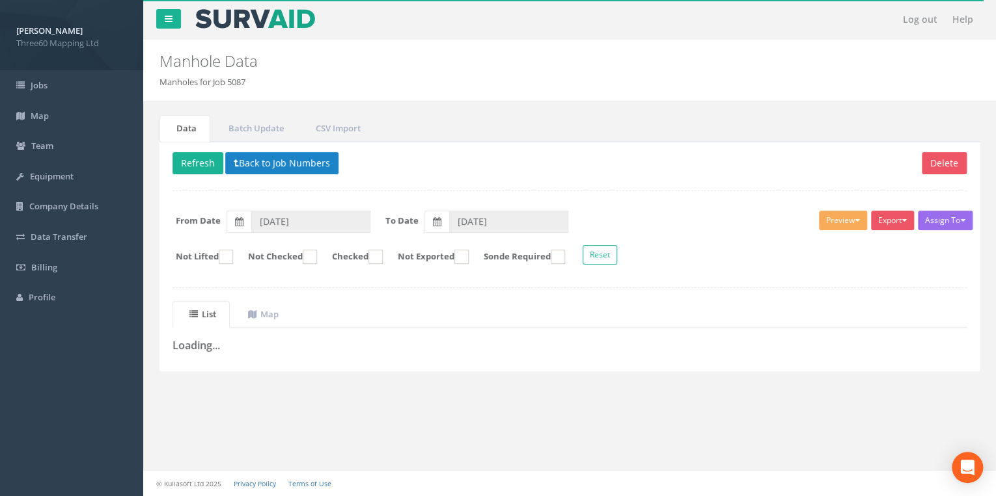
click at [458, 184] on div "Delete Refresh Back to Job Numbers Assign To No Companies Added Export 360 Manh…" at bounding box center [569, 257] width 820 height 230
click at [205, 159] on button "Refresh" at bounding box center [197, 163] width 51 height 22
drag, startPoint x: 943, startPoint y: 0, endPoint x: 616, endPoint y: 88, distance: 339.0
click at [616, 88] on div "Manhole Data Manholes for Job 5087" at bounding box center [569, 71] width 852 height 62
